Goal: Task Accomplishment & Management: Manage account settings

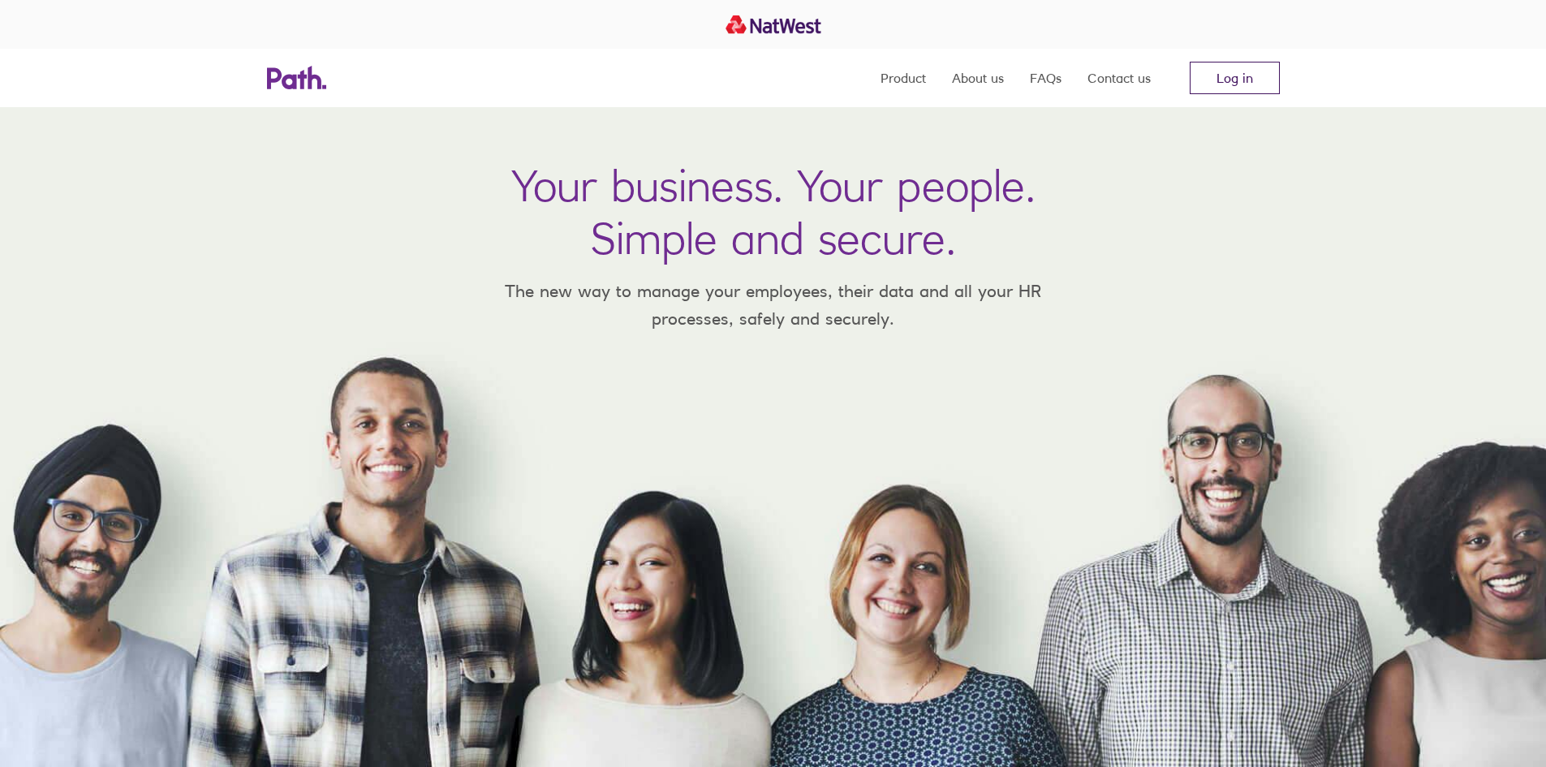
click at [1242, 80] on link "Log in" at bounding box center [1235, 78] width 90 height 32
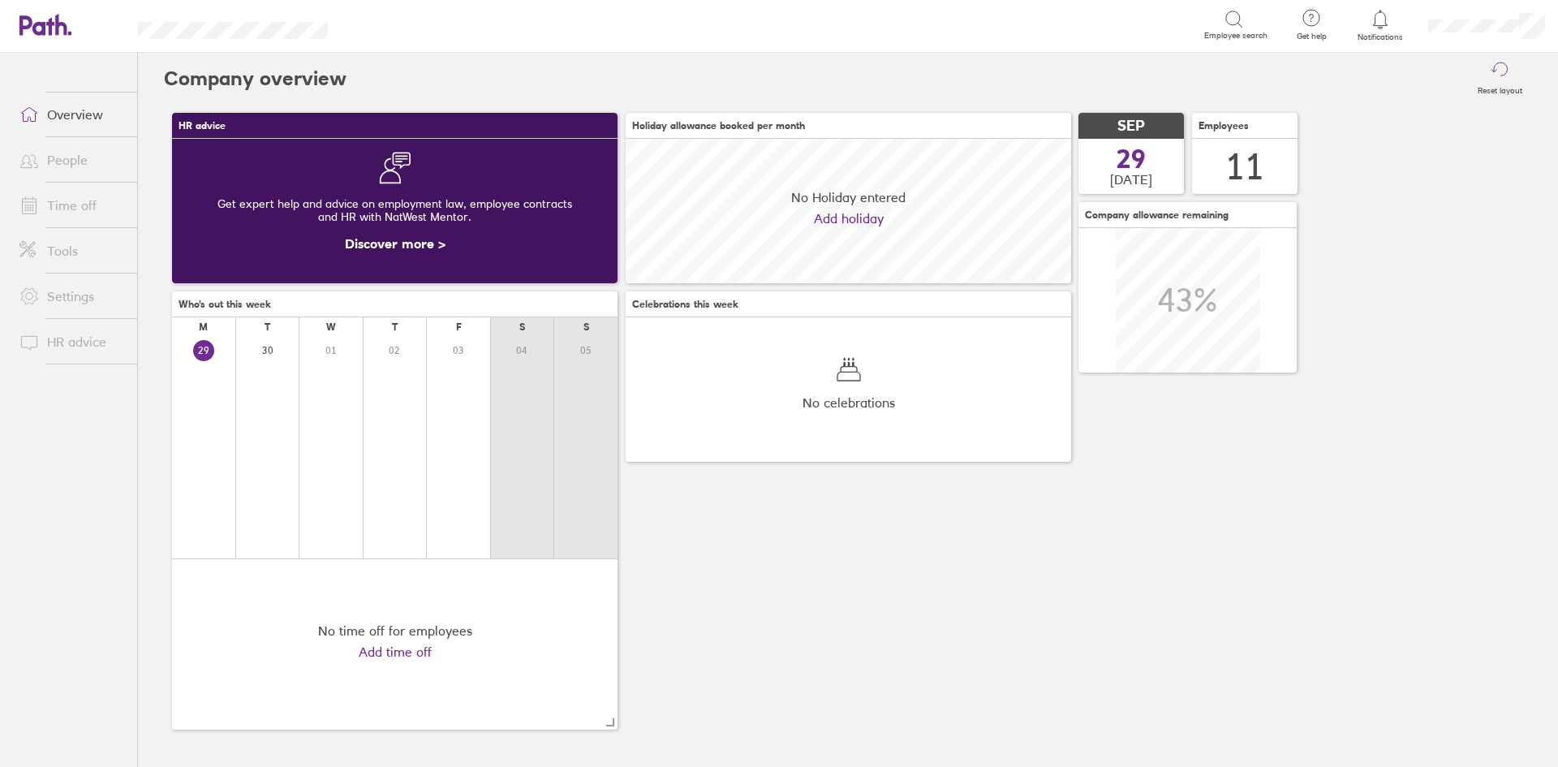
scroll to position [144, 445]
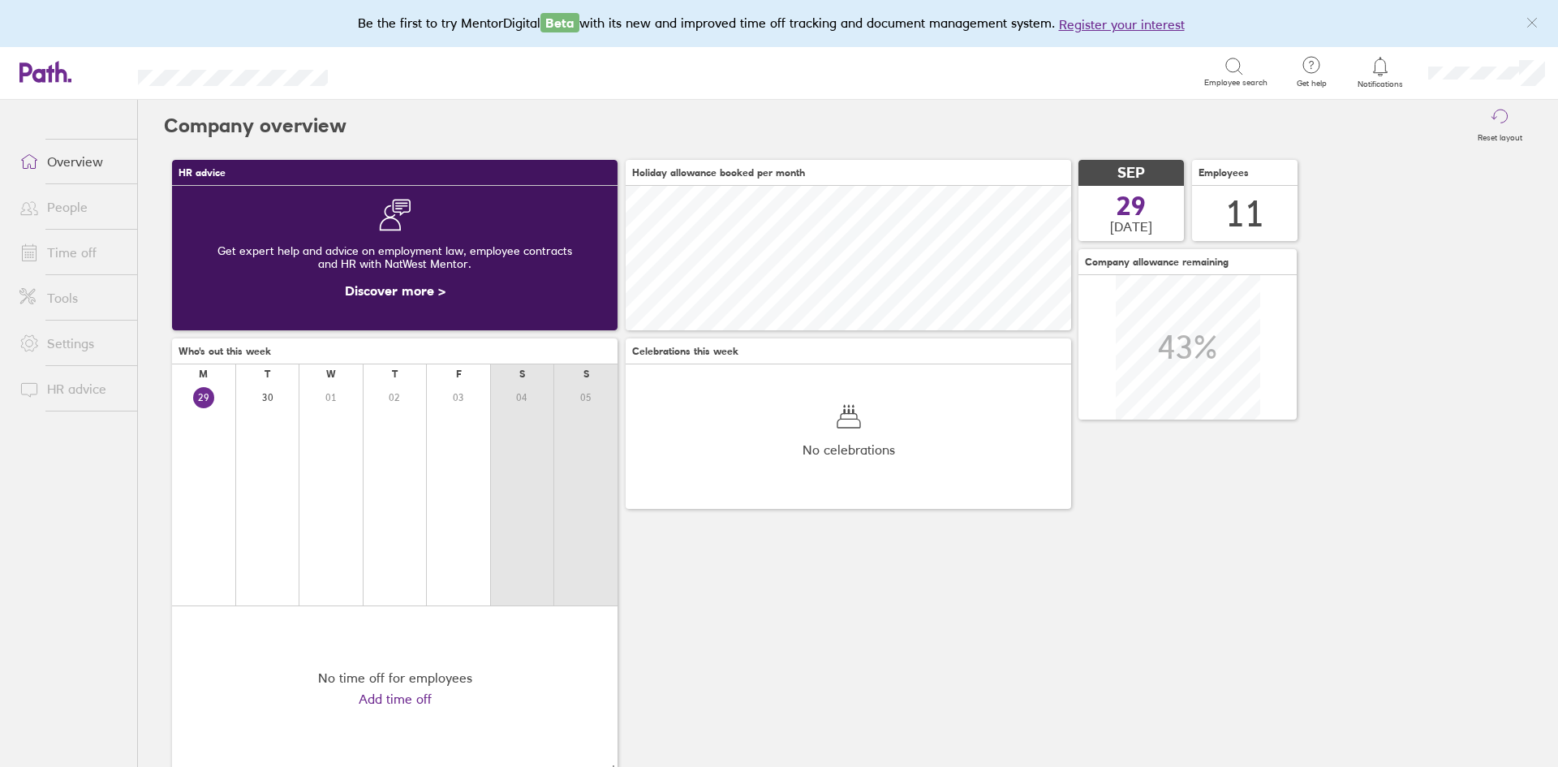
click at [75, 251] on link "Time off" at bounding box center [71, 252] width 131 height 32
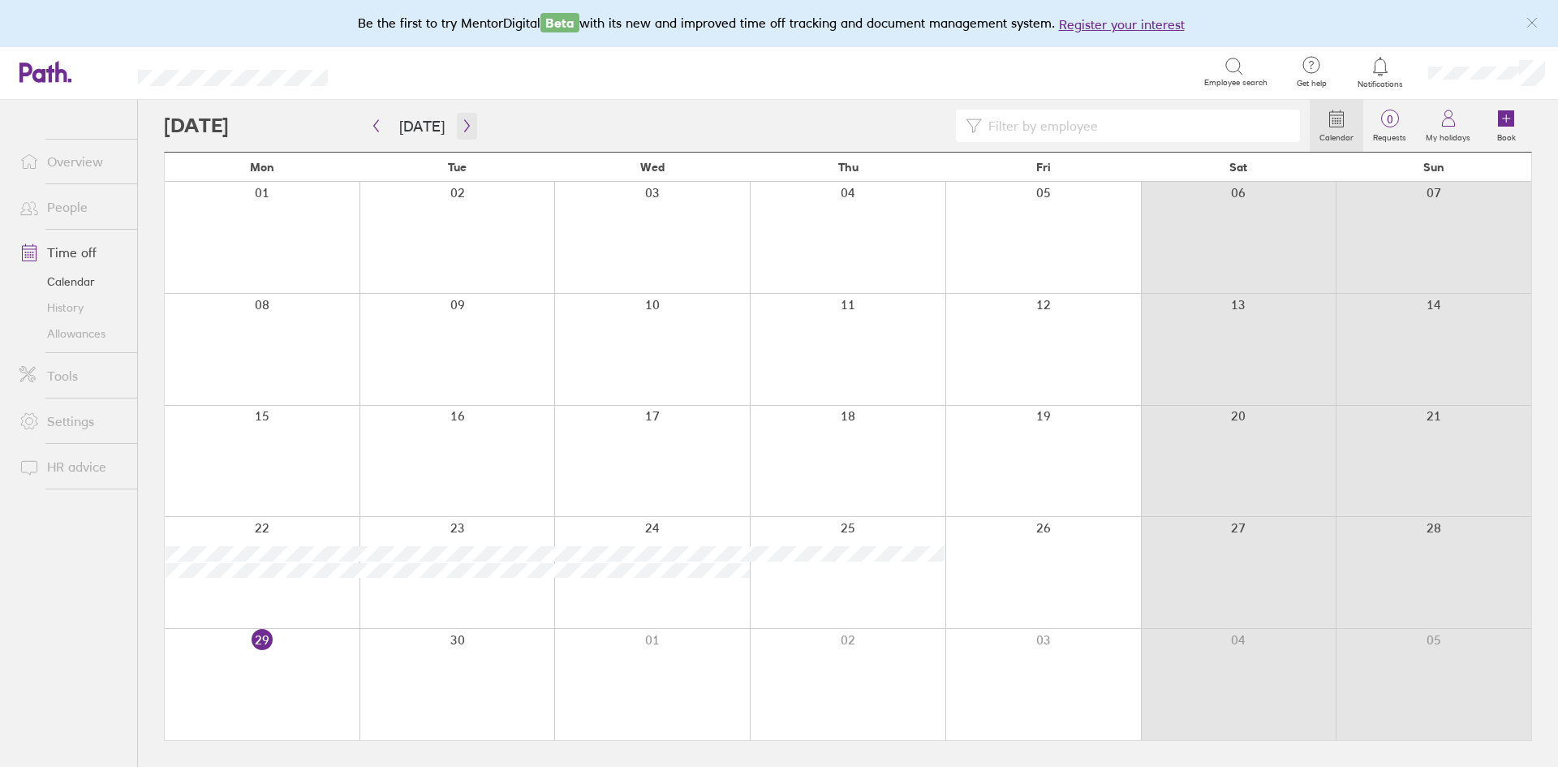
click at [458, 133] on button "button" at bounding box center [467, 126] width 20 height 27
click at [268, 553] on div at bounding box center [262, 572] width 195 height 111
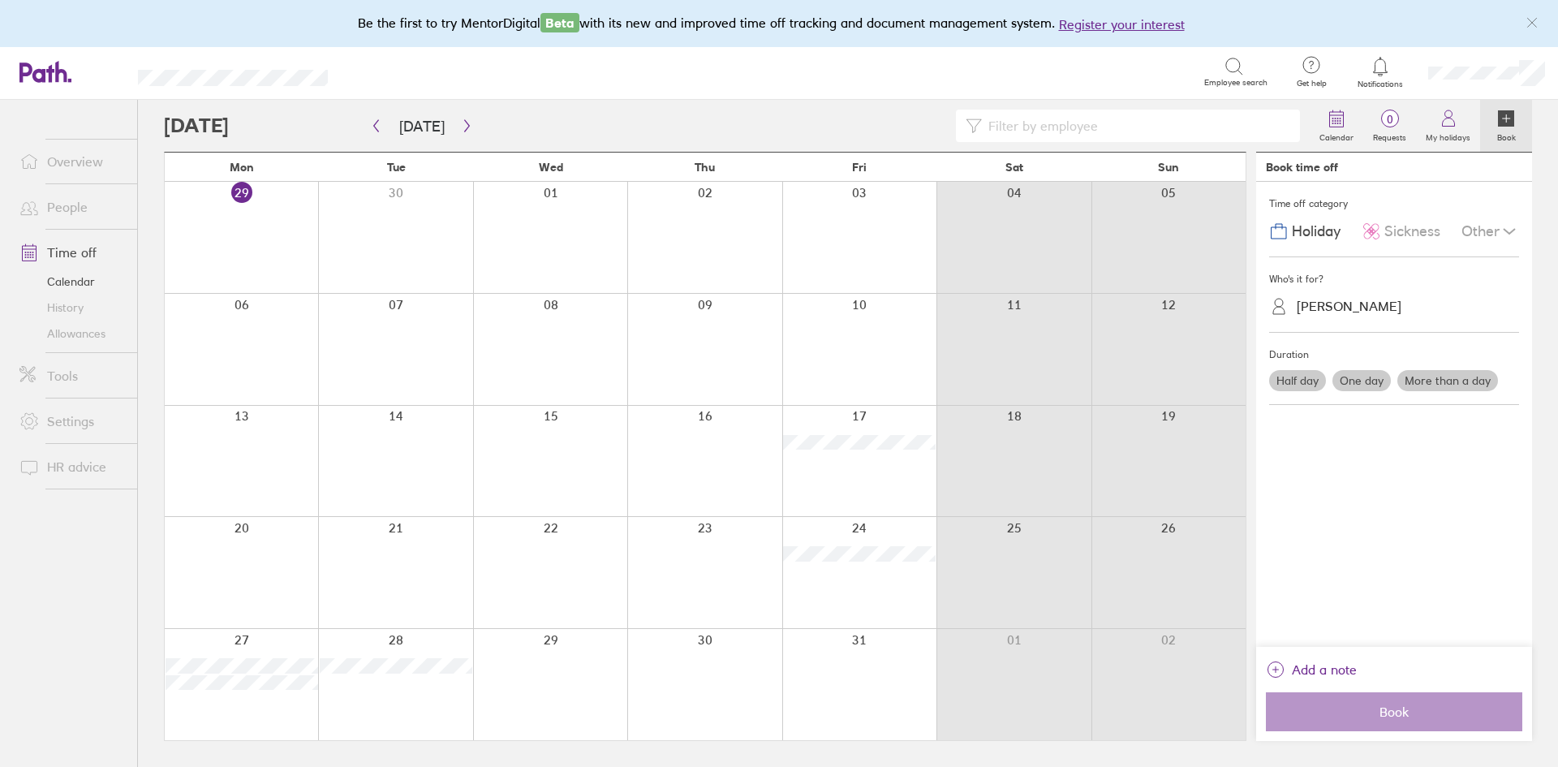
click at [1363, 383] on label "One day" at bounding box center [1361, 380] width 58 height 21
click at [0, 0] on input "One day" at bounding box center [0, 0] width 0 height 0
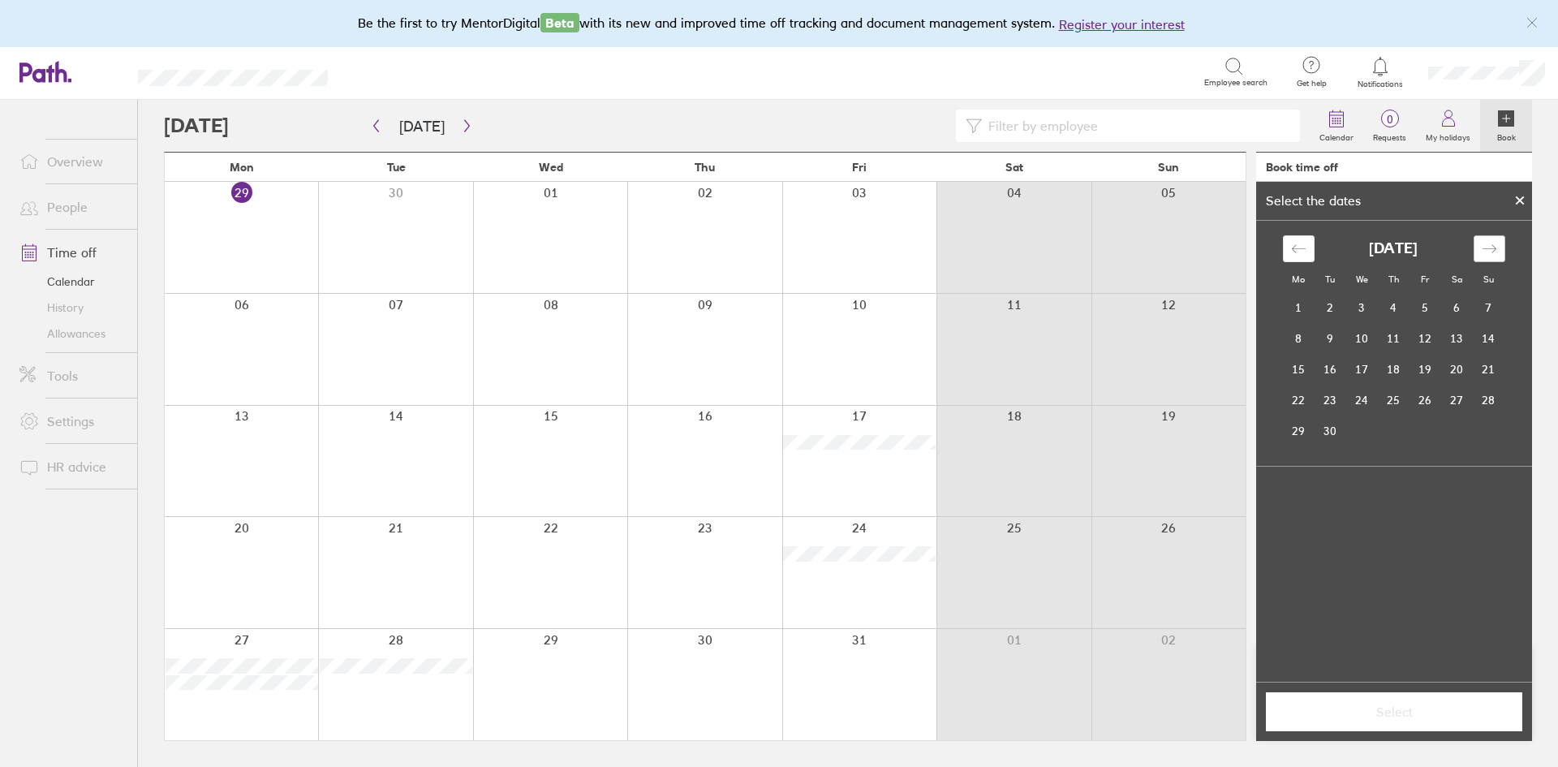
click at [1495, 252] on icon "Move forward to switch to the next month." at bounding box center [1489, 248] width 15 height 15
click at [1300, 396] on td "20" at bounding box center [1299, 400] width 32 height 31
click at [1394, 714] on span "Select" at bounding box center [1394, 711] width 234 height 15
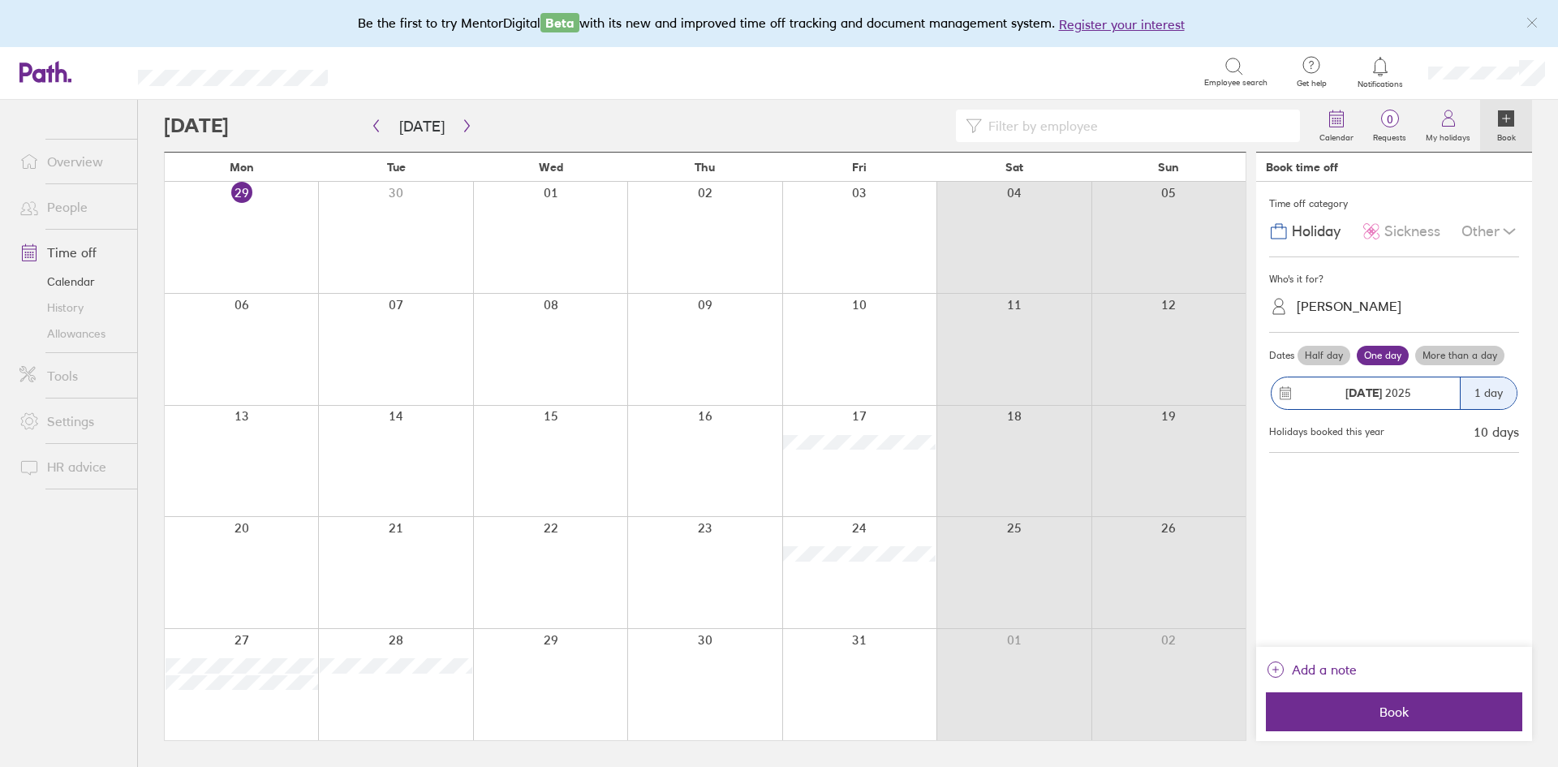
click at [1394, 714] on span "Book" at bounding box center [1394, 711] width 234 height 15
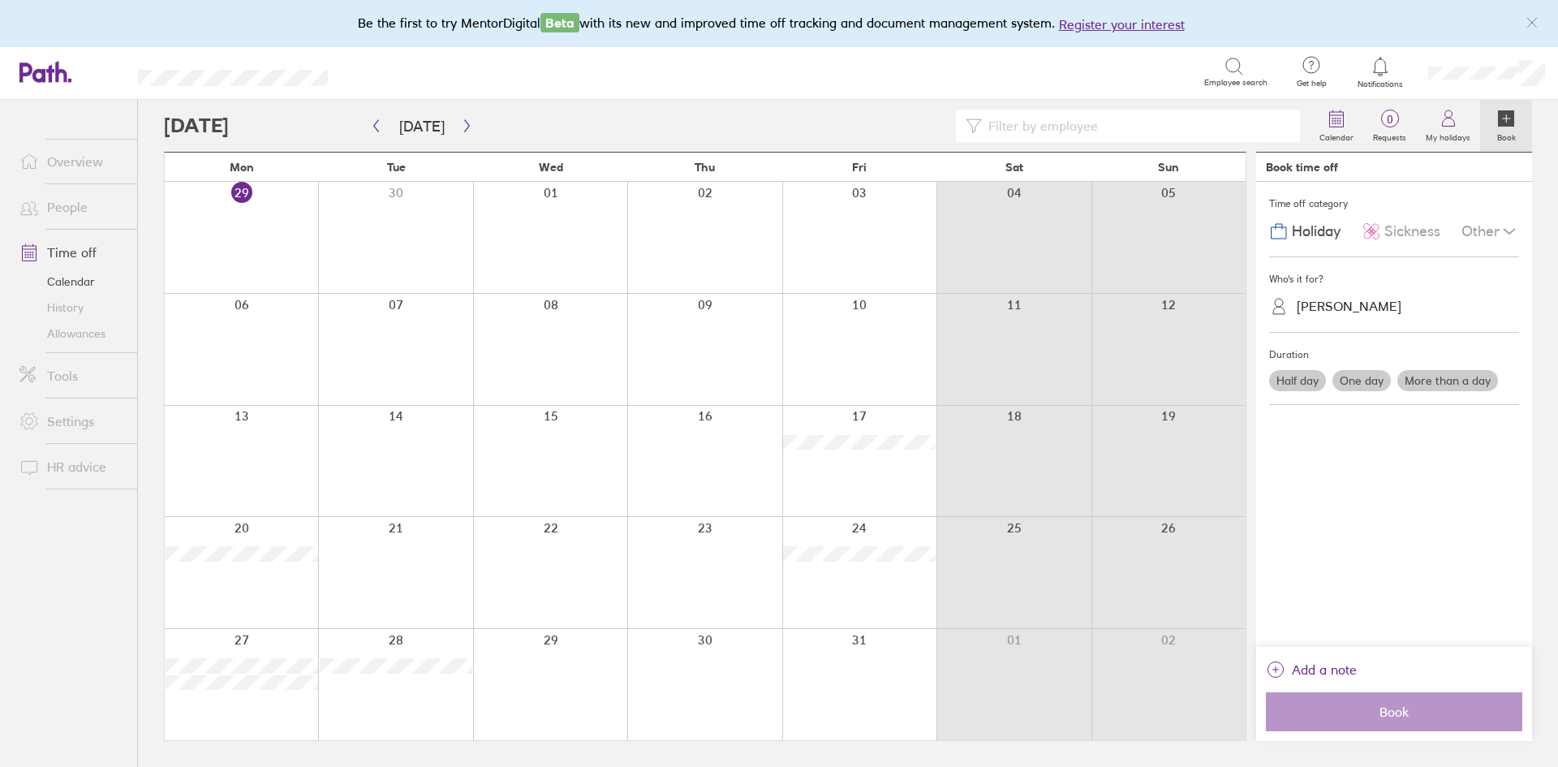
click at [1375, 71] on icon at bounding box center [1379, 66] width 19 height 19
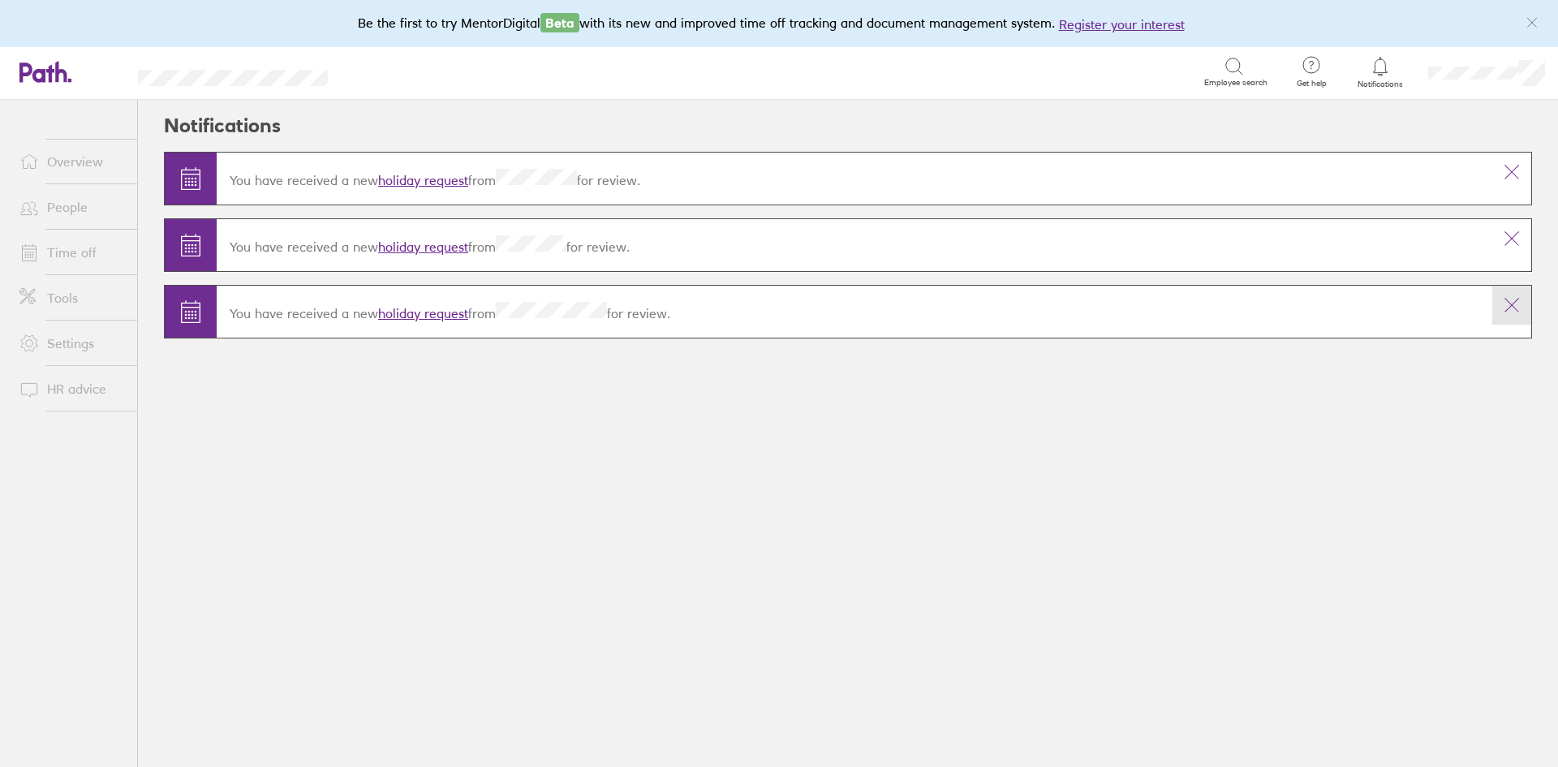
click at [1505, 305] on icon at bounding box center [1511, 304] width 19 height 19
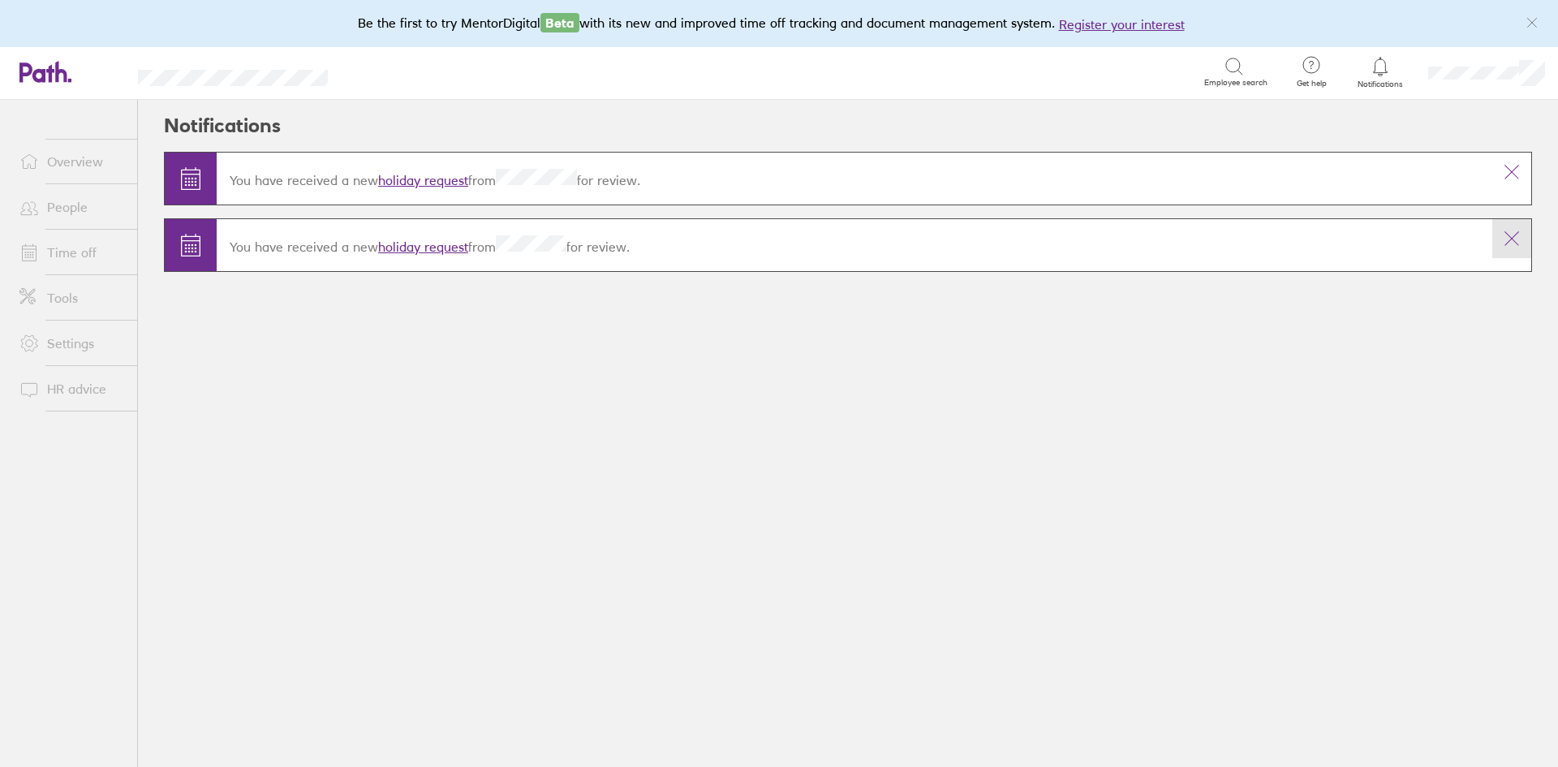
click at [1512, 242] on icon at bounding box center [1511, 238] width 19 height 19
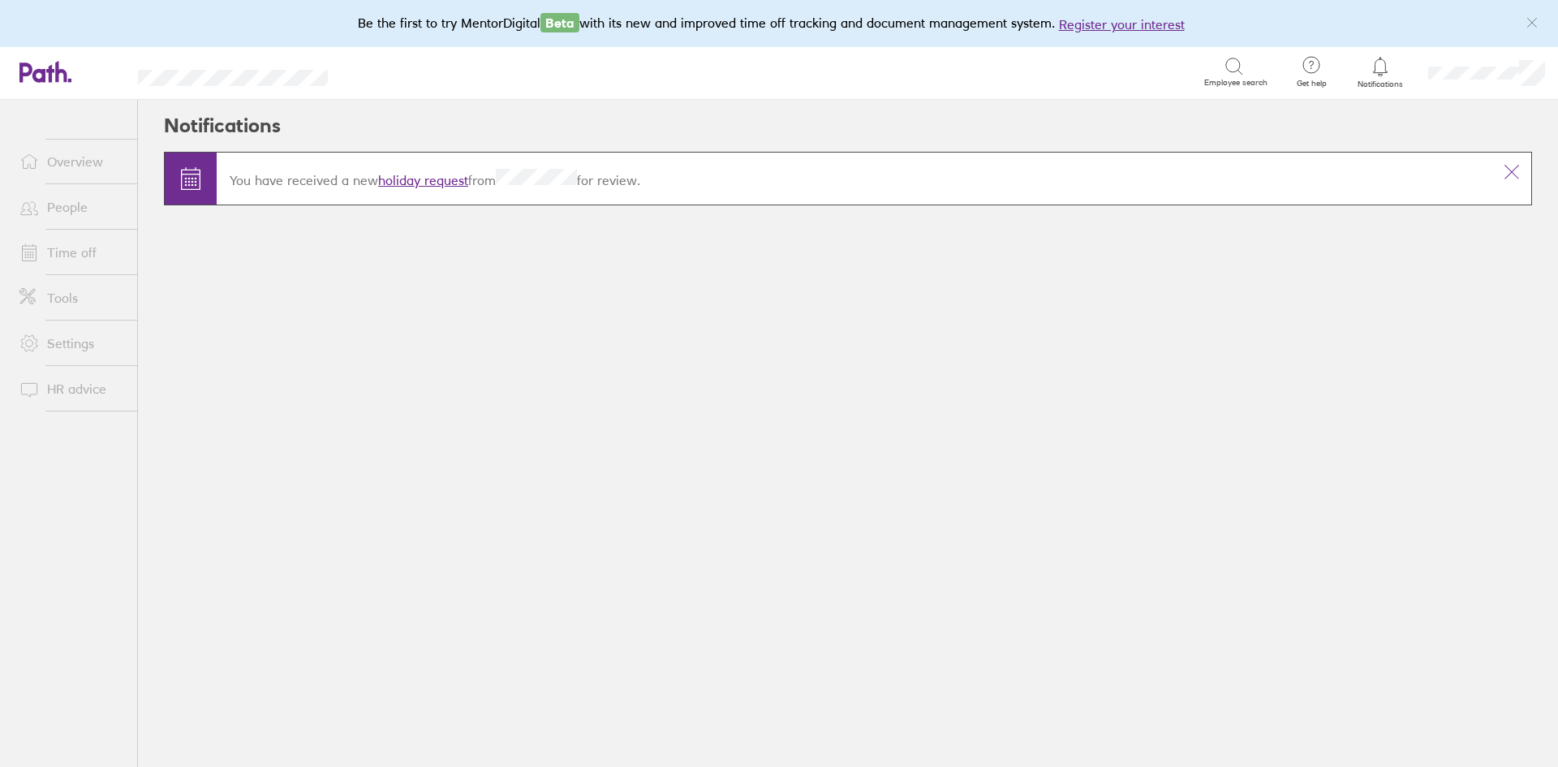
click at [411, 177] on link "holiday request" at bounding box center [423, 180] width 90 height 16
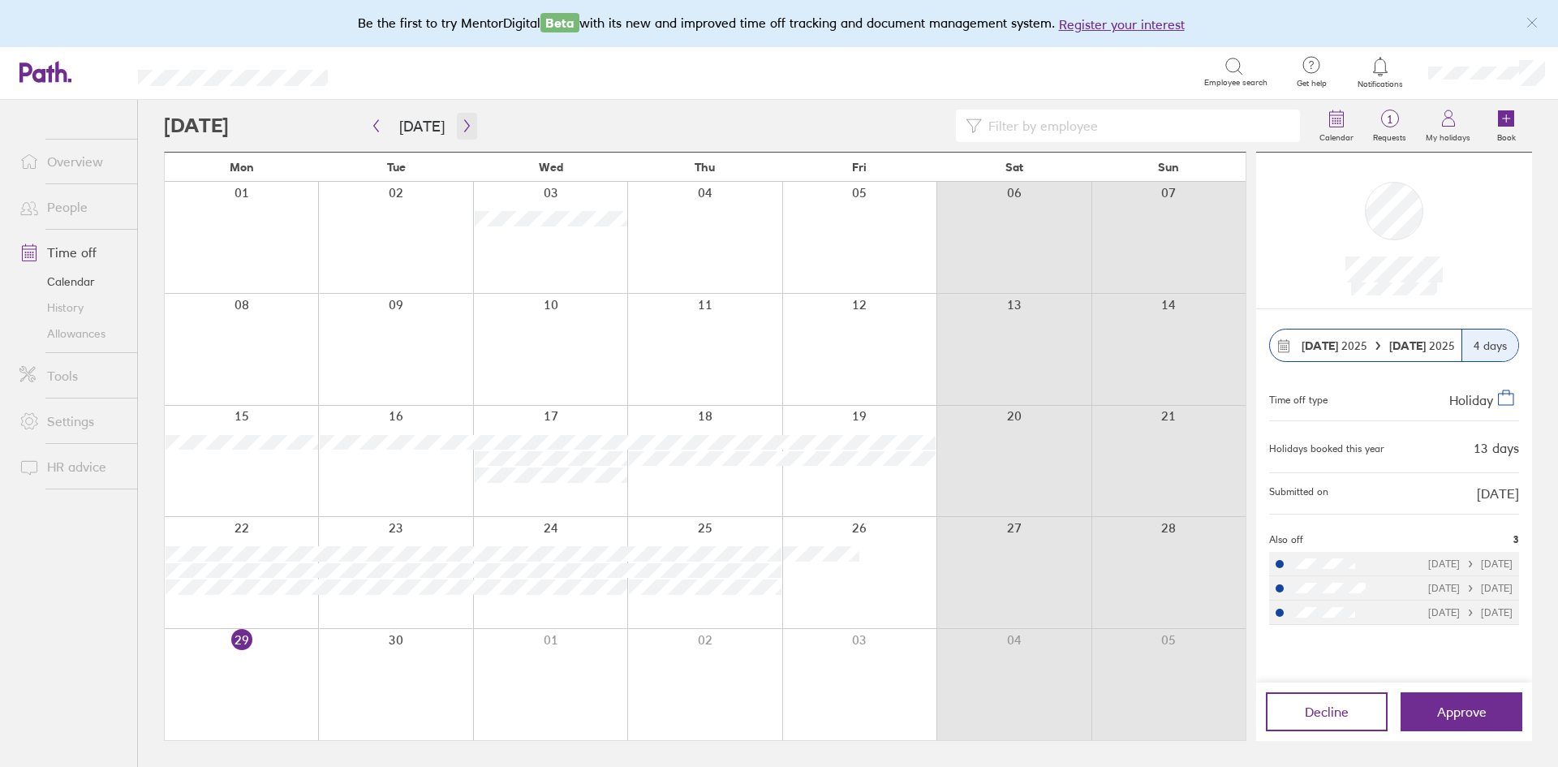
click at [464, 123] on icon "button" at bounding box center [466, 126] width 5 height 12
click at [85, 166] on link "Overview" at bounding box center [71, 161] width 131 height 32
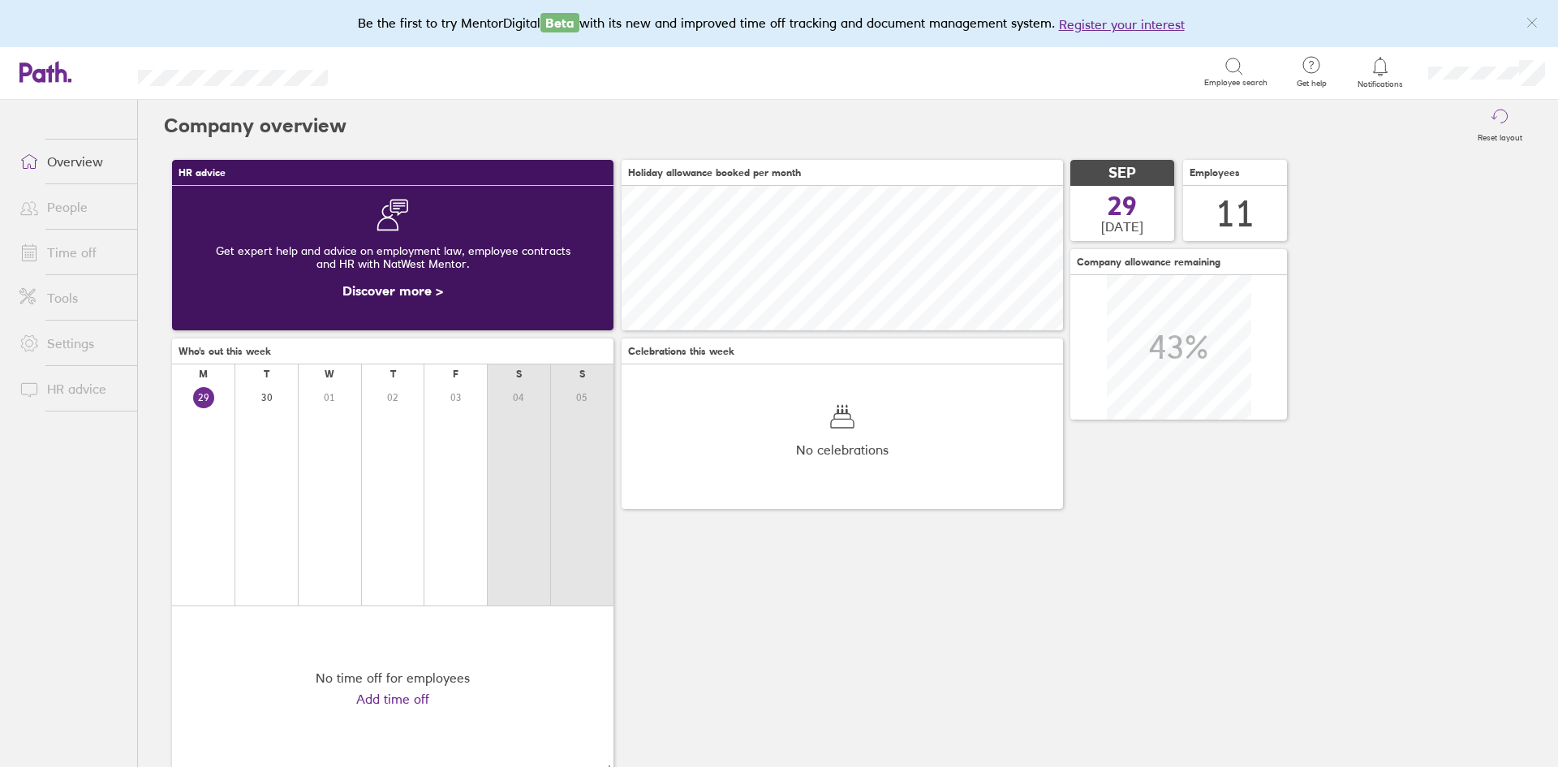
scroll to position [144, 441]
click at [75, 205] on link "People" at bounding box center [71, 207] width 131 height 32
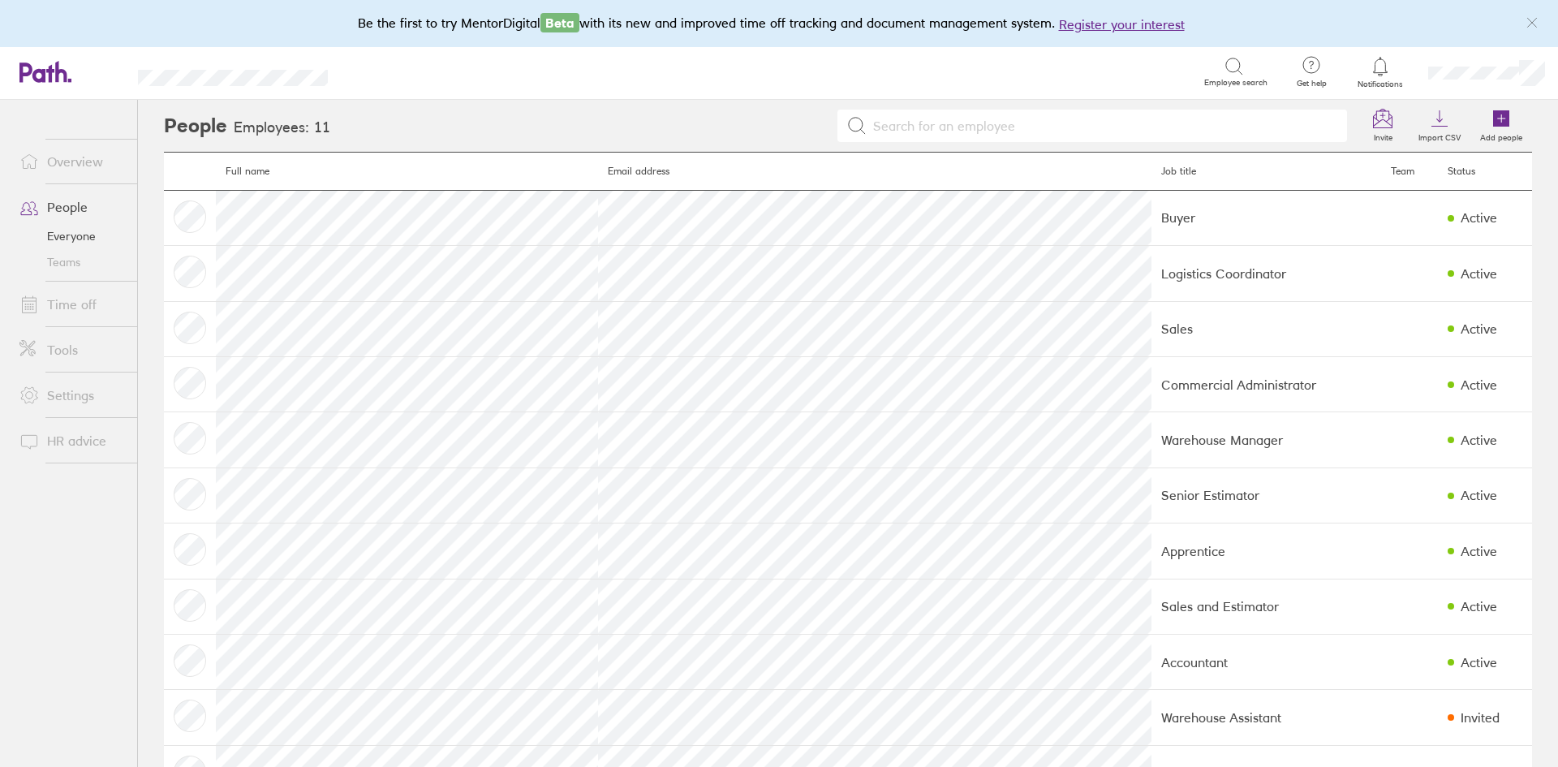
click at [83, 153] on link "Overview" at bounding box center [71, 161] width 131 height 32
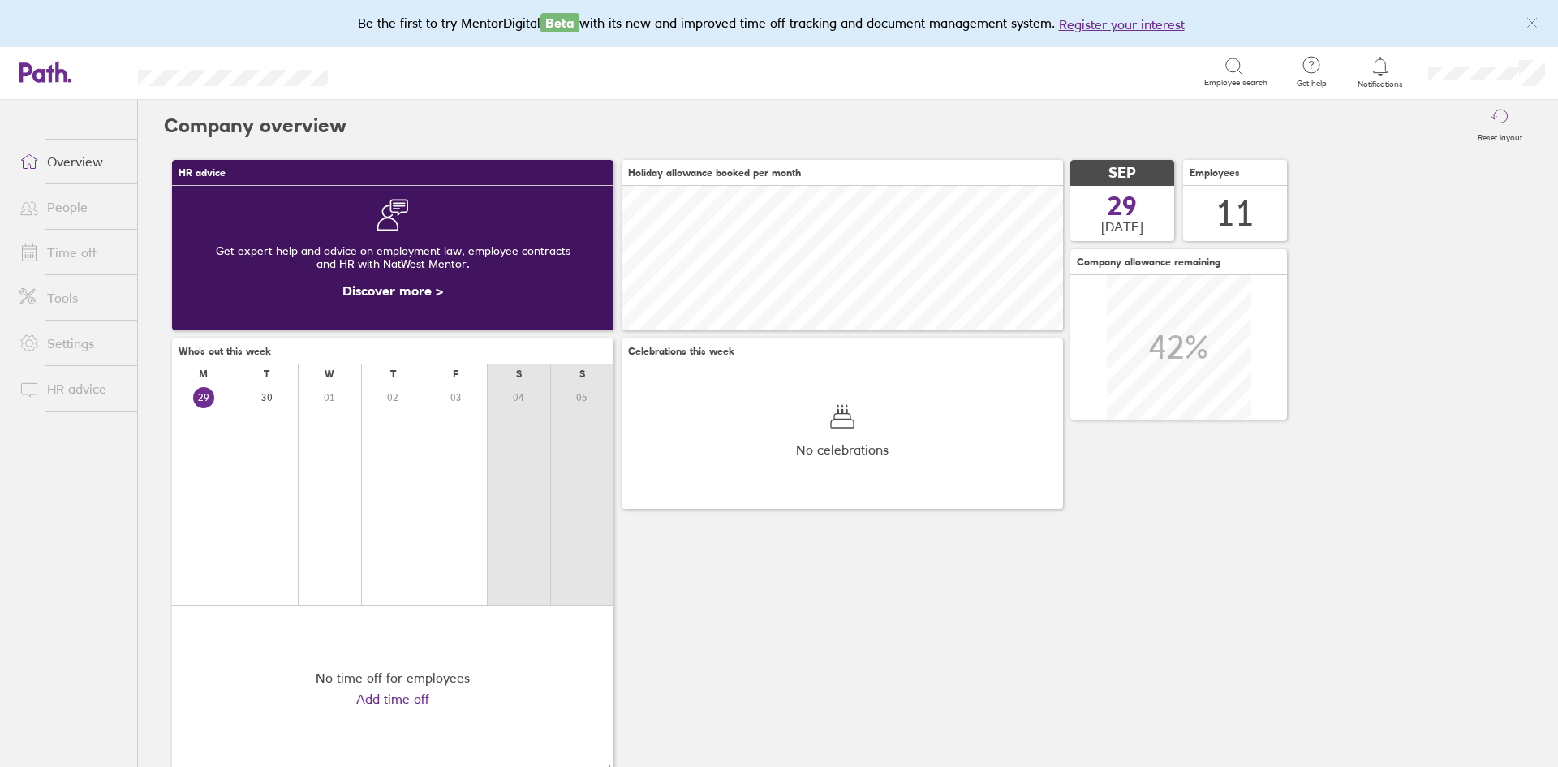
click at [70, 204] on link "People" at bounding box center [71, 207] width 131 height 32
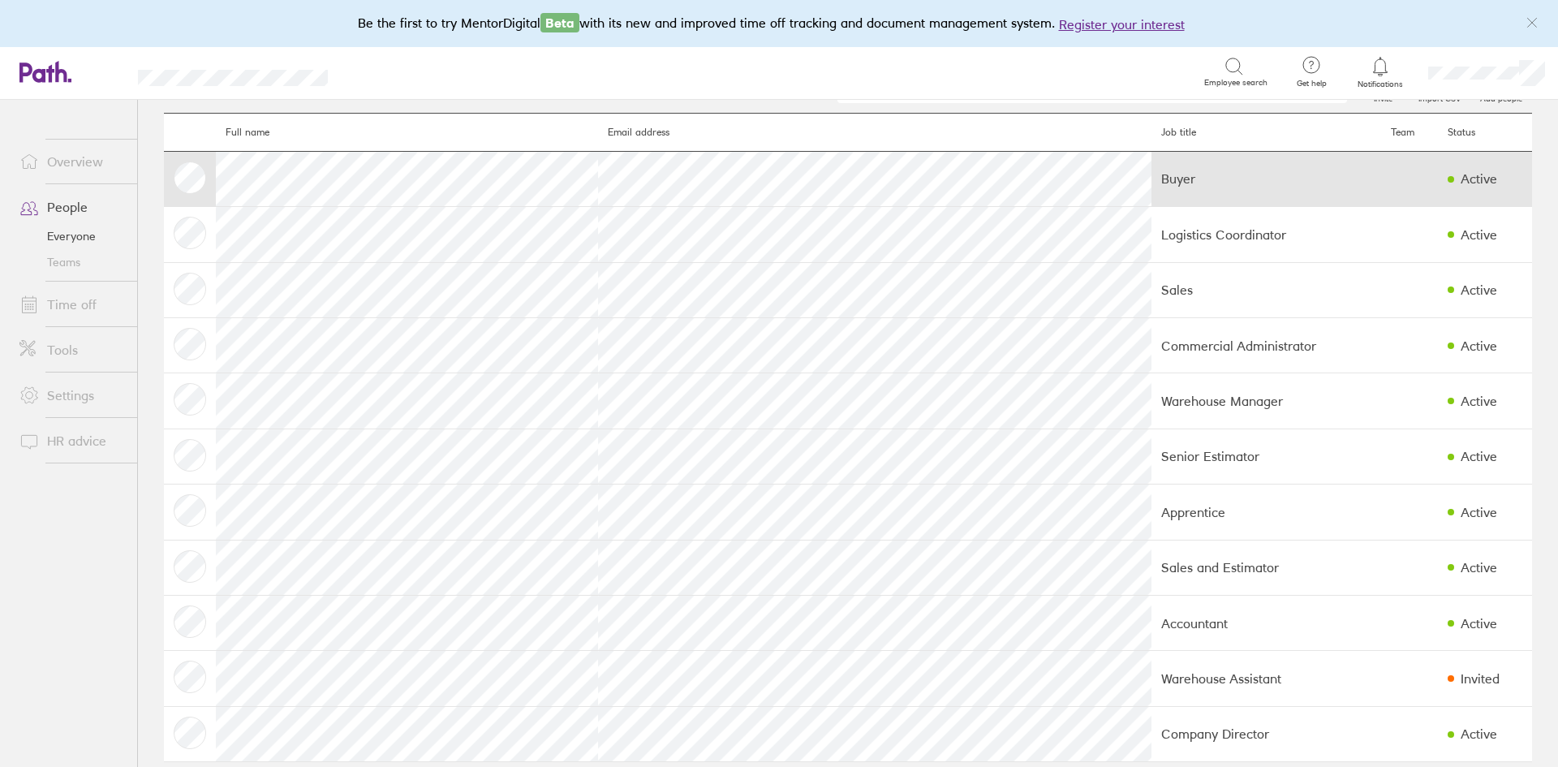
scroll to position [60, 0]
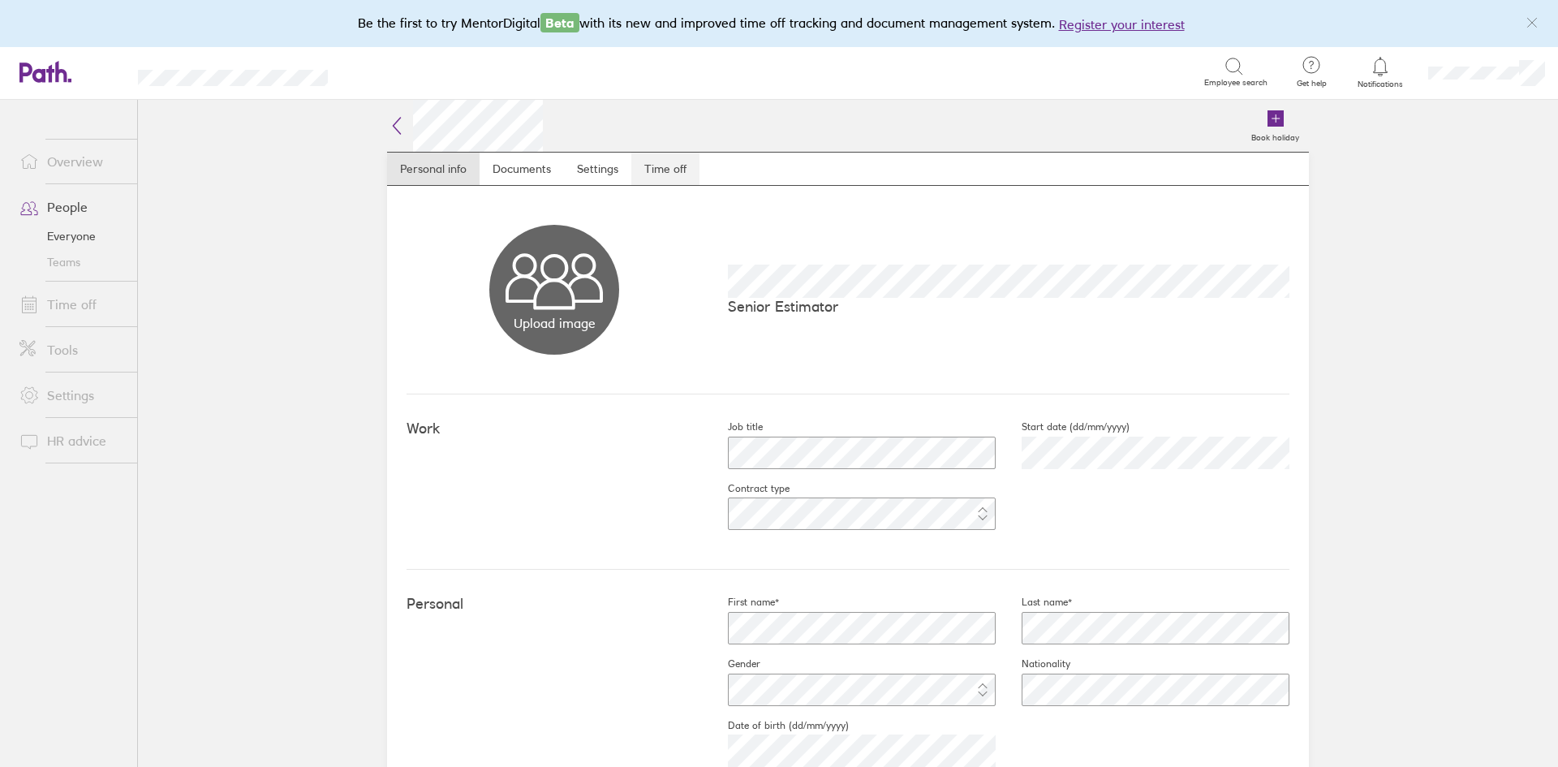
click at [662, 169] on link "Time off" at bounding box center [665, 169] width 68 height 32
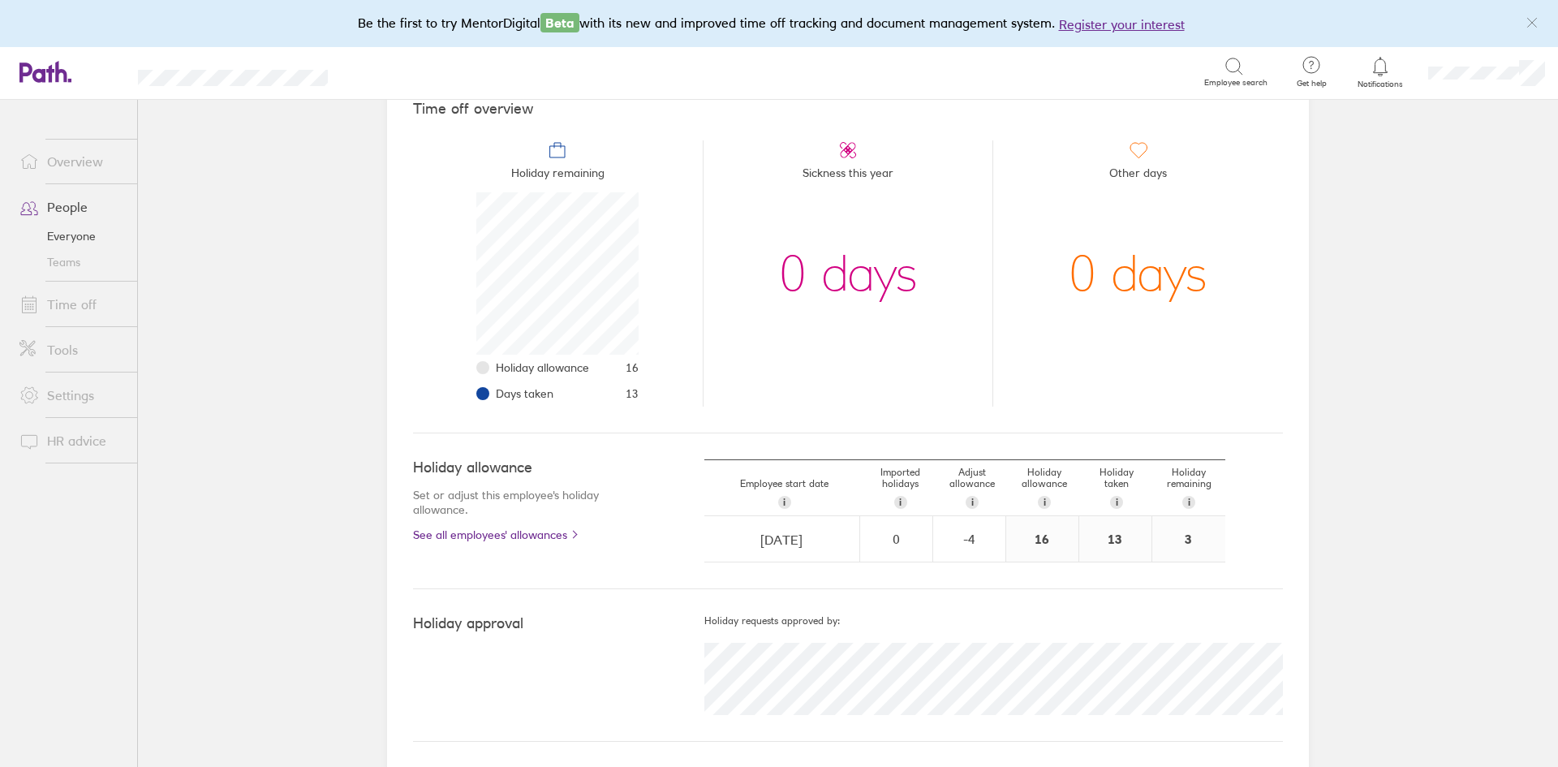
scroll to position [157, 0]
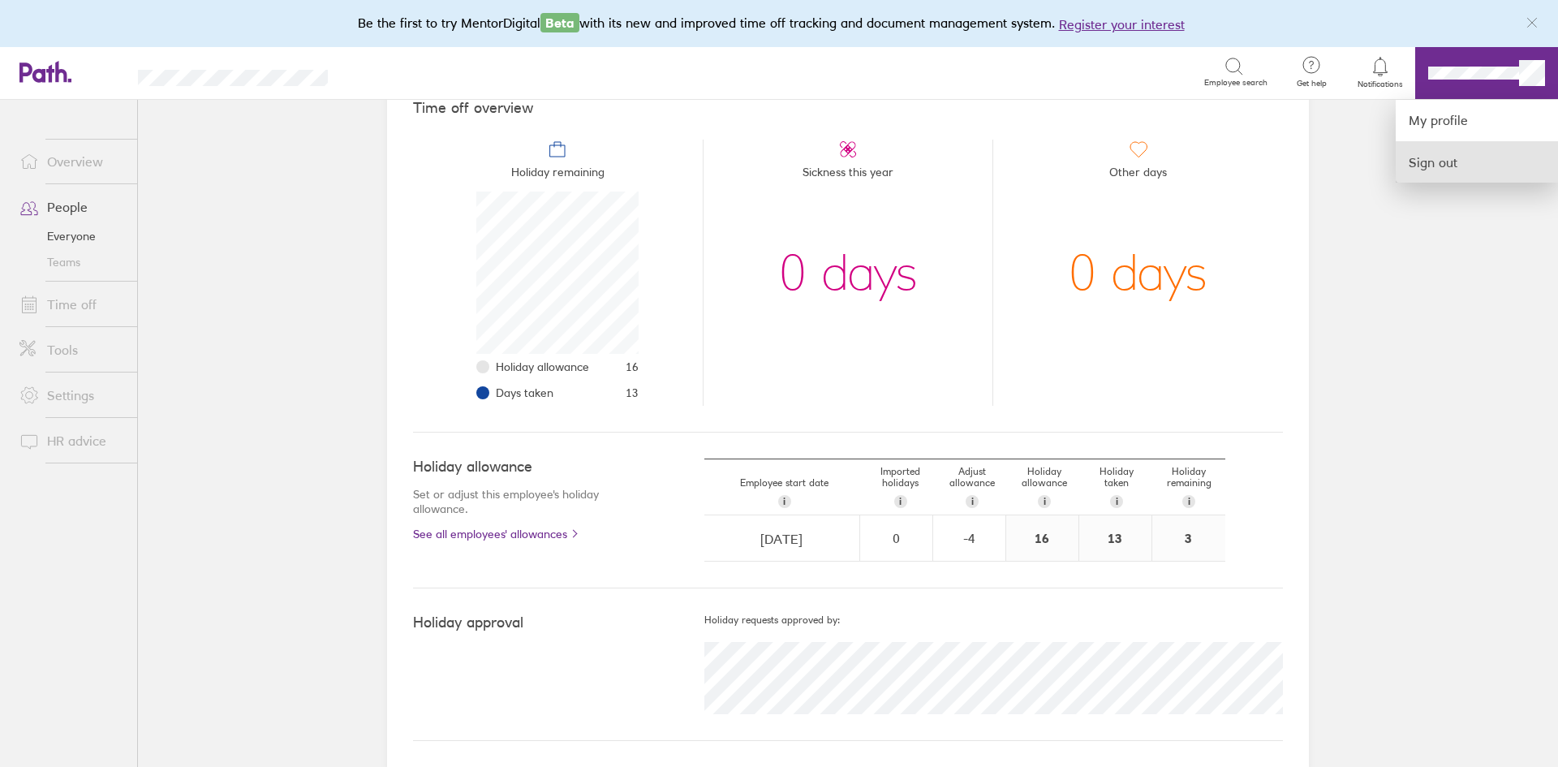
click at [1470, 162] on link "Sign out" at bounding box center [1477, 162] width 162 height 41
